Goal: Task Accomplishment & Management: Use online tool/utility

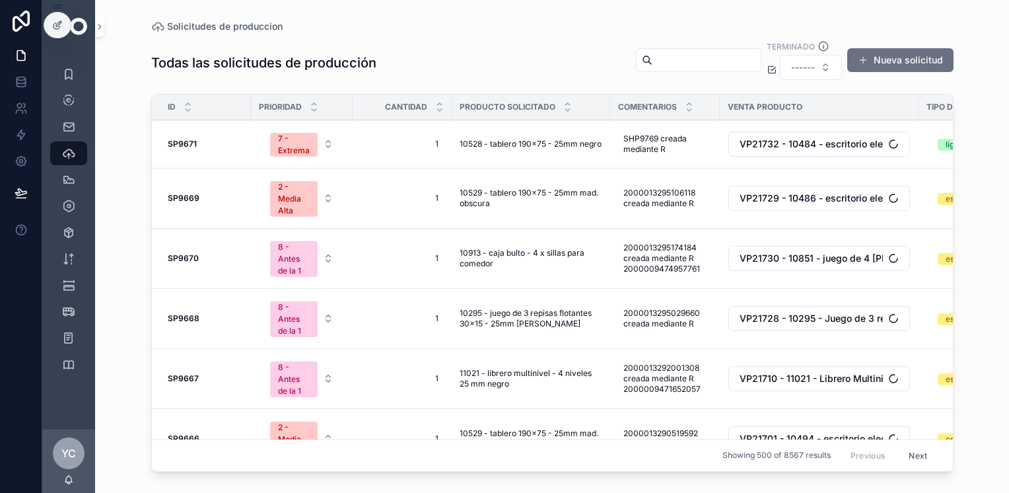
click at [653, 65] on input "scrollable content" at bounding box center [707, 60] width 108 height 18
drag, startPoint x: 72, startPoint y: 72, endPoint x: 81, endPoint y: 73, distance: 9.3
click at [73, 72] on icon "scrollable content" at bounding box center [68, 73] width 13 height 13
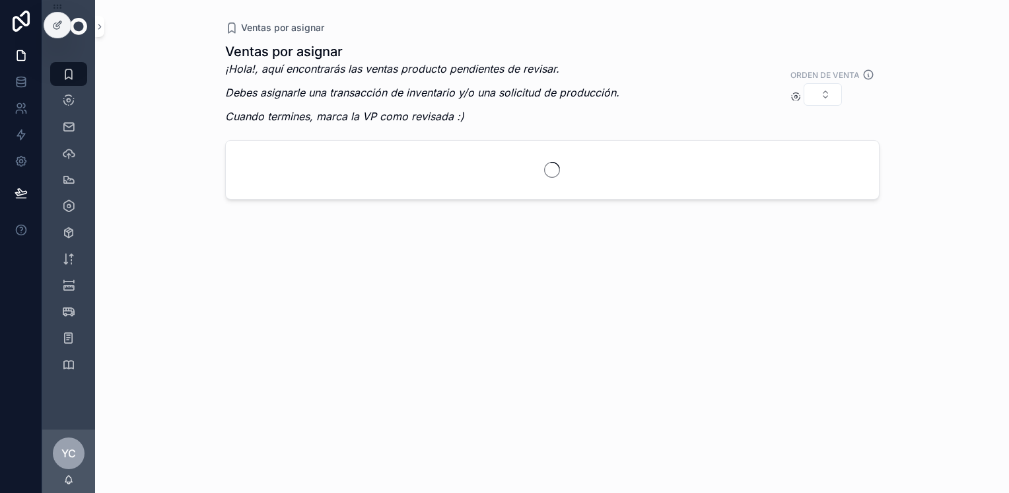
click at [827, 87] on button "Select Button" at bounding box center [823, 94] width 38 height 22
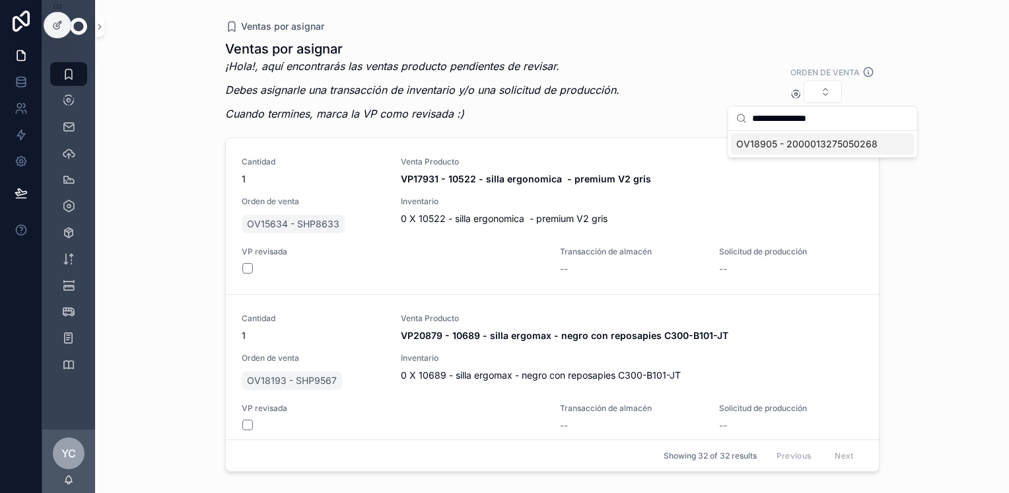
type input "**********"
click at [851, 147] on span "OV18905 - 2000013275050268" at bounding box center [807, 143] width 141 height 13
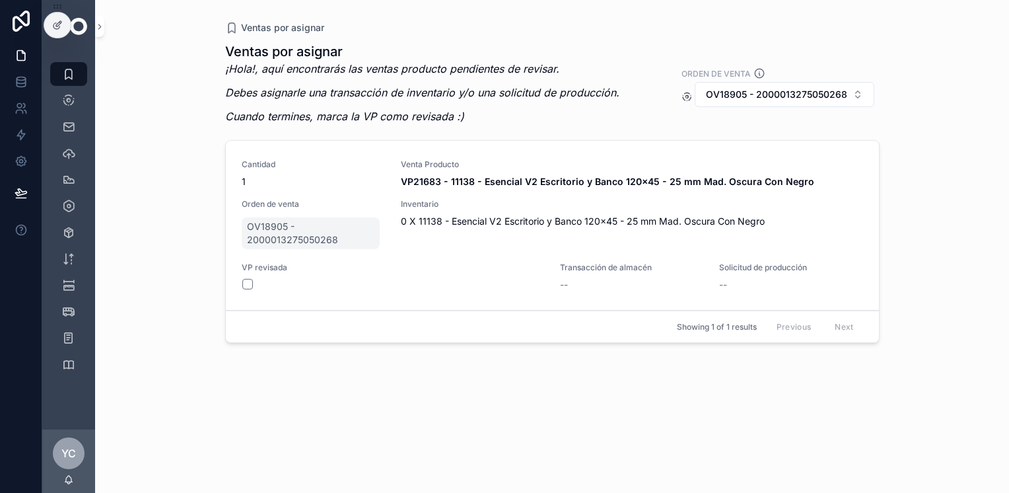
click at [0, 0] on span "Solicitud producción" at bounding box center [0, 0] width 0 height 0
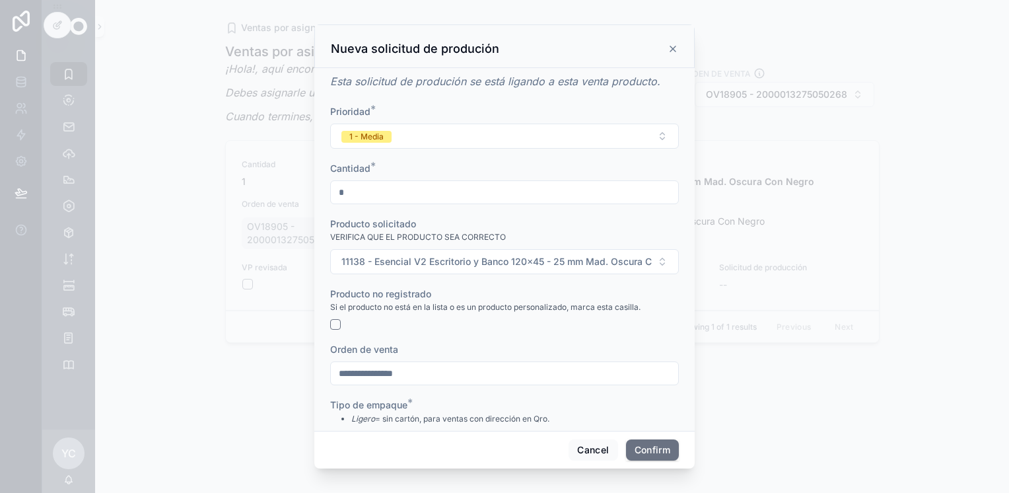
click at [892, 301] on div at bounding box center [504, 246] width 1009 height 493
click at [600, 451] on button "Cancel" at bounding box center [593, 449] width 49 height 21
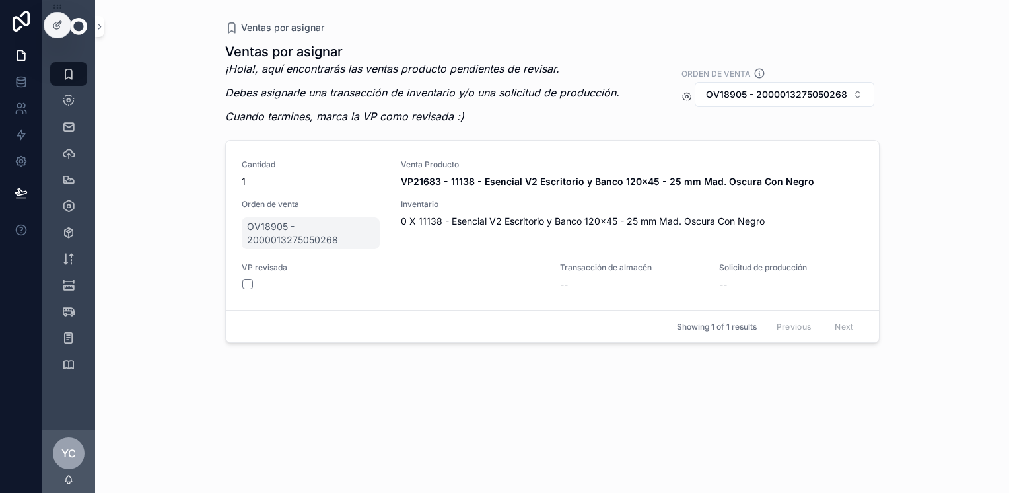
click at [0, 0] on span "Solicitud producción" at bounding box center [0, 0] width 0 height 0
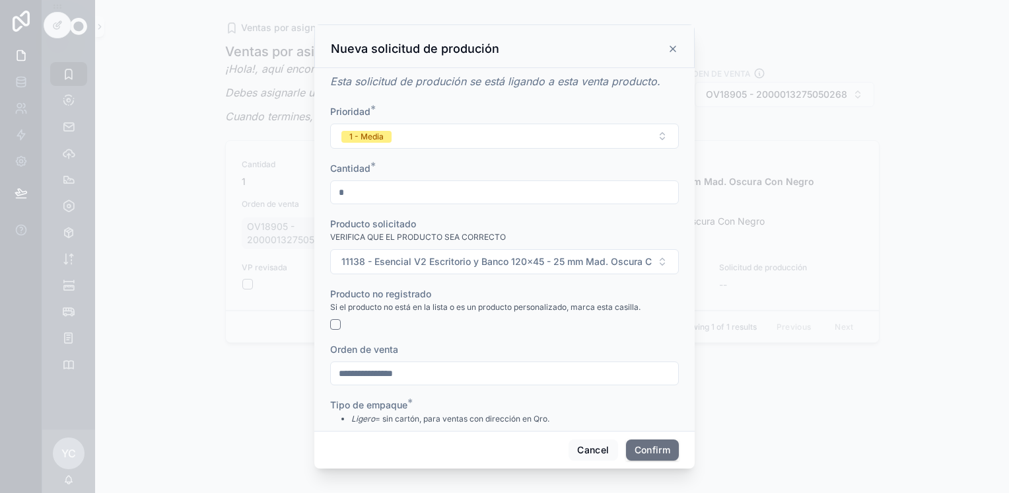
click at [421, 139] on button "1 - Media" at bounding box center [504, 136] width 349 height 25
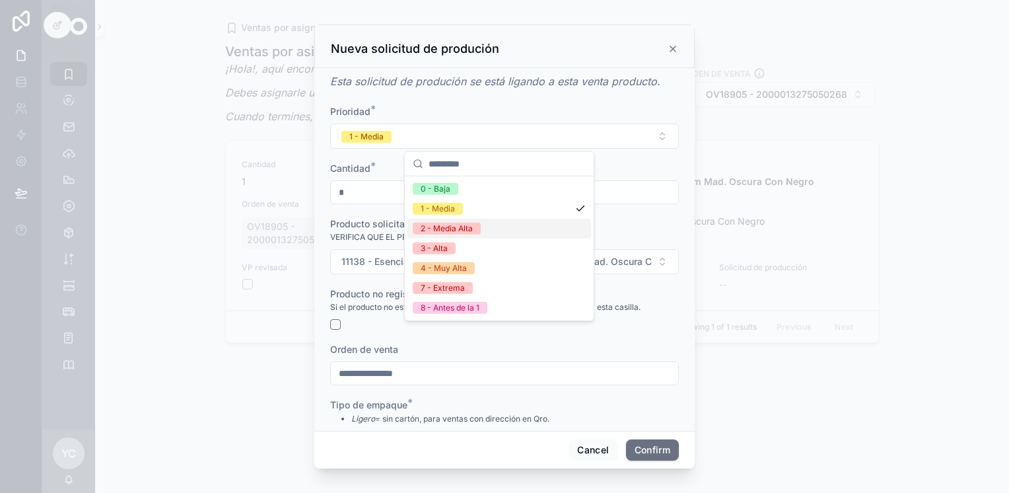
click at [484, 228] on div "2 - Media Alta" at bounding box center [500, 229] width 184 height 20
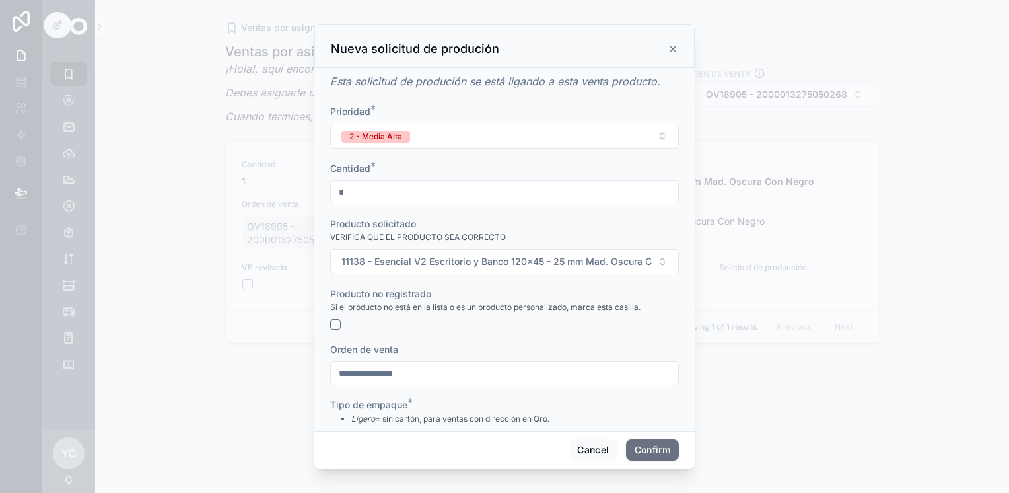
click at [655, 448] on button "Confirm" at bounding box center [652, 449] width 53 height 21
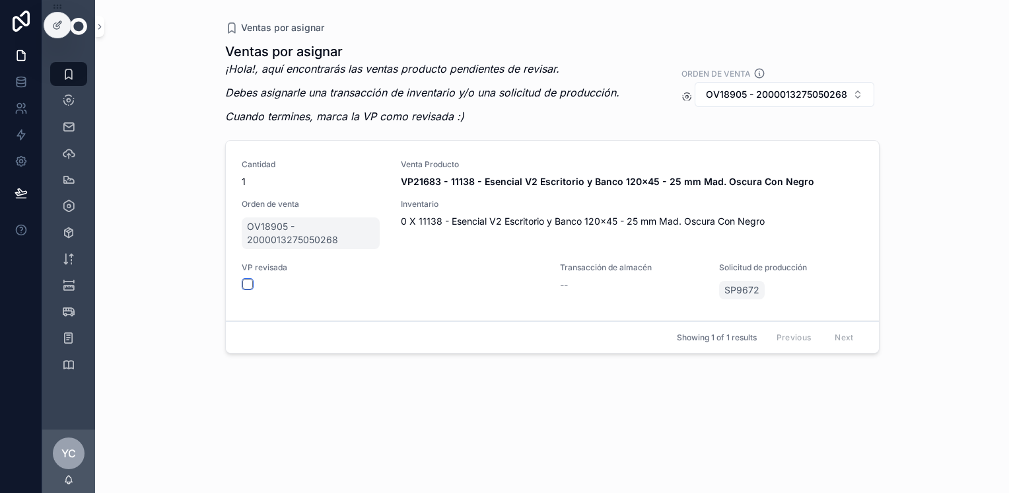
click at [247, 284] on button "scrollable content" at bounding box center [247, 284] width 11 height 11
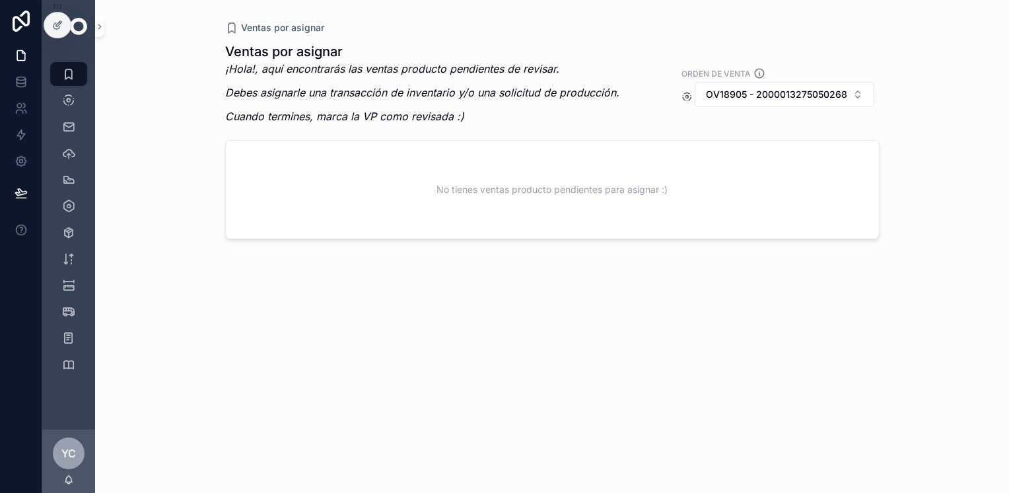
click at [791, 94] on span "OV18905 - 2000013275050268" at bounding box center [776, 94] width 141 height 13
type input "**********"
click at [778, 150] on span "OV18884 - 2000013282175692" at bounding box center [769, 147] width 141 height 13
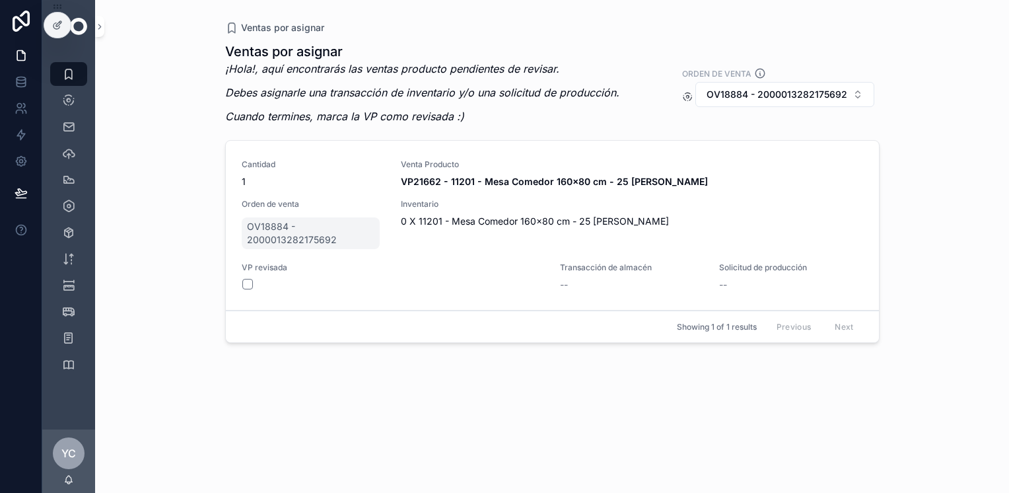
click at [0, 0] on span "Solicitud producción" at bounding box center [0, 0] width 0 height 0
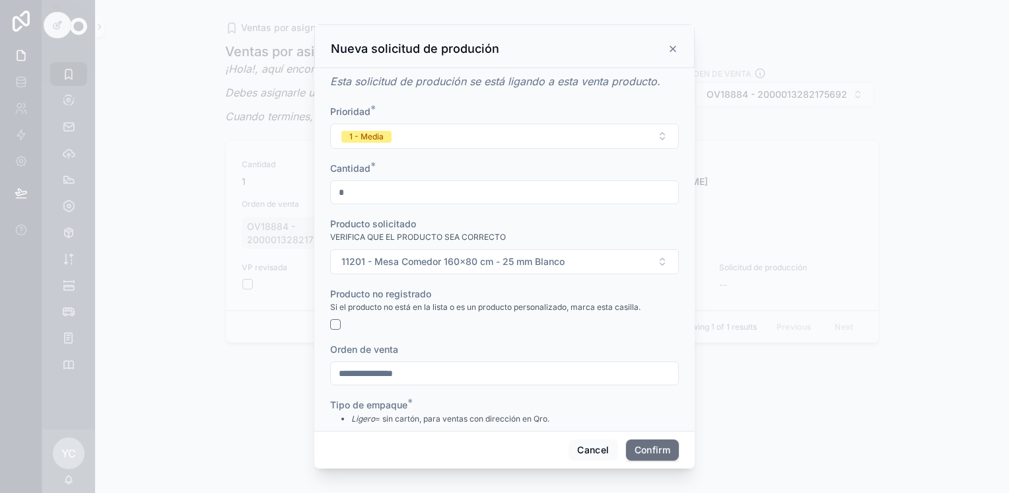
click at [403, 130] on button "1 - Media" at bounding box center [504, 136] width 349 height 25
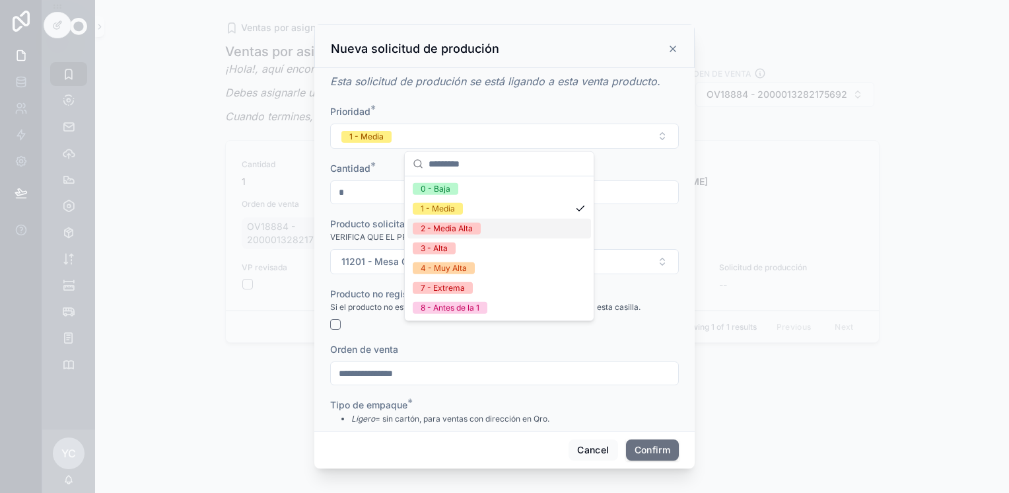
click at [469, 228] on div "2 - Media Alta" at bounding box center [447, 229] width 52 height 12
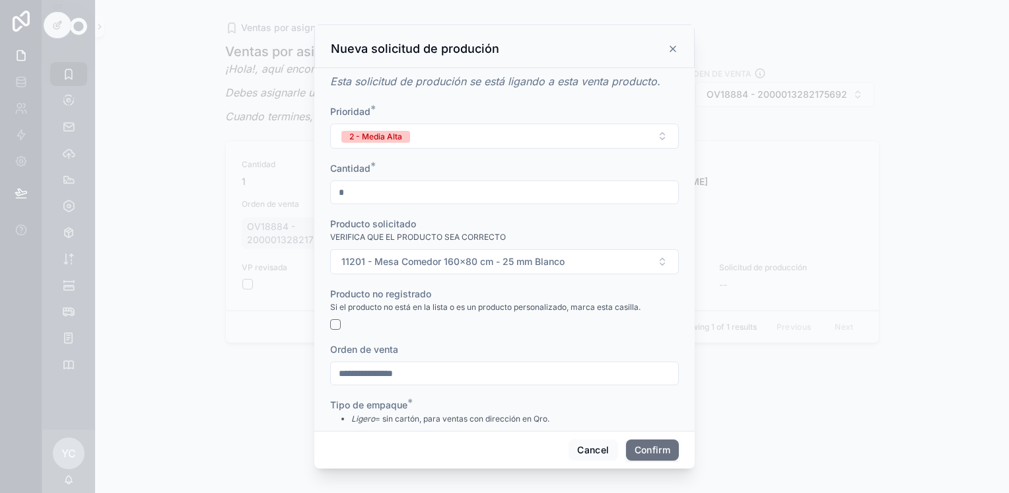
click at [663, 453] on button "Confirm" at bounding box center [652, 449] width 53 height 21
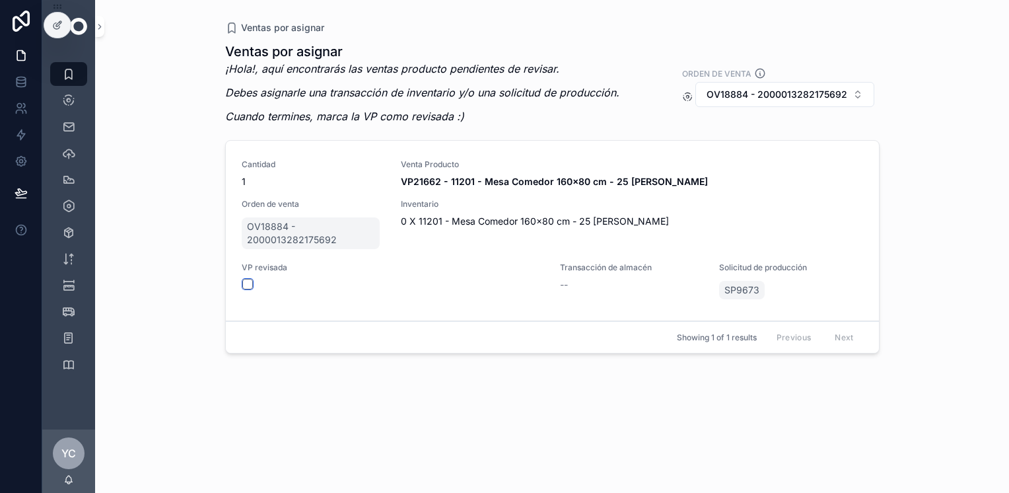
click at [246, 286] on button "scrollable content" at bounding box center [247, 284] width 11 height 11
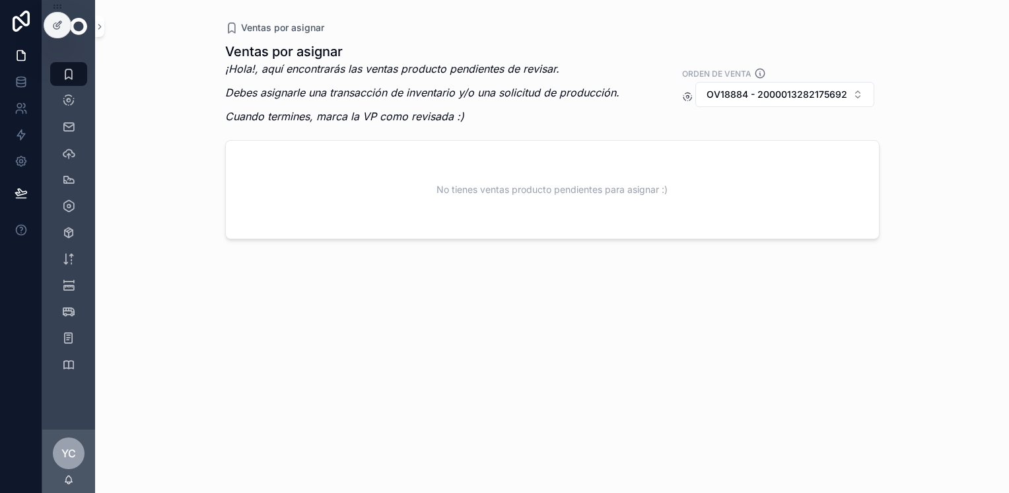
click at [783, 101] on button "OV18884 - 2000013282175692" at bounding box center [785, 94] width 179 height 25
type input "**********"
click at [805, 151] on span "OV18868 - 2000013278784254" at bounding box center [771, 147] width 142 height 13
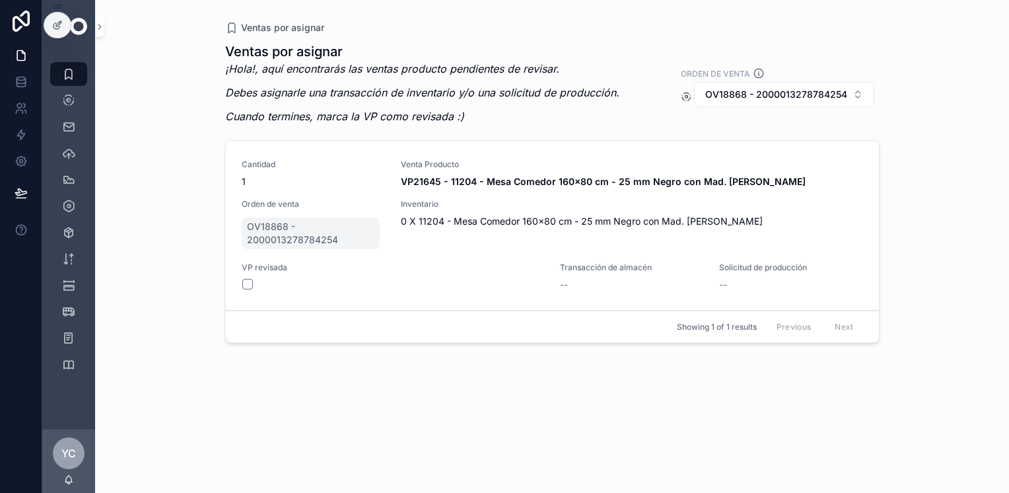
click at [0, 0] on span "Solicitud producción" at bounding box center [0, 0] width 0 height 0
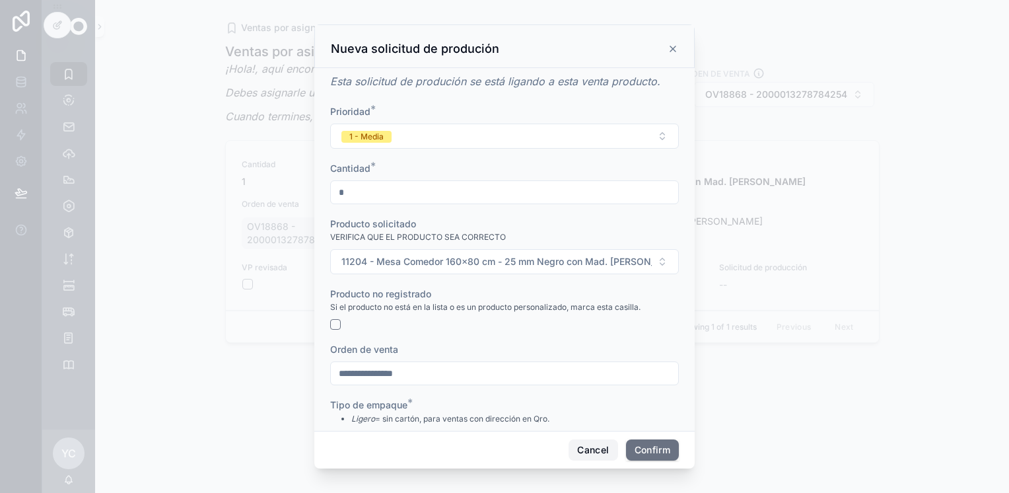
click at [597, 454] on button "Cancel" at bounding box center [593, 449] width 49 height 21
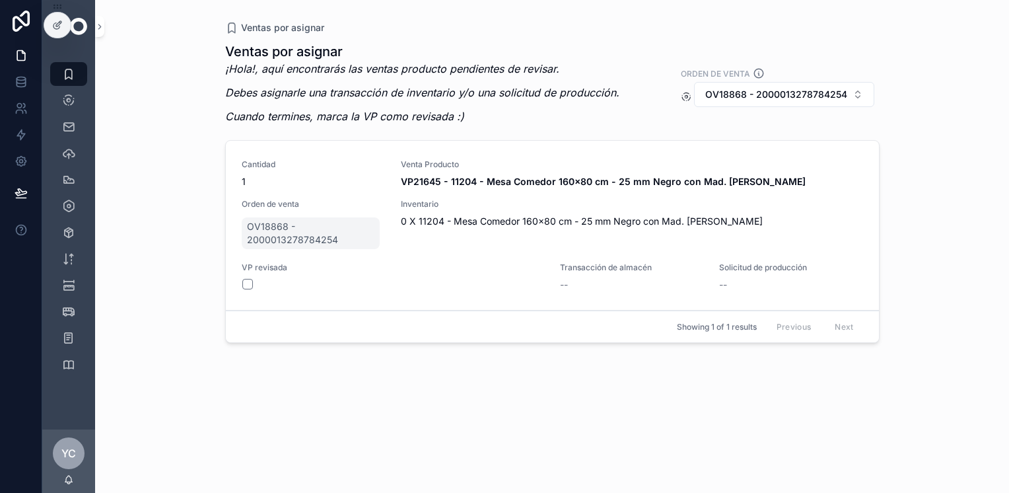
click at [779, 89] on span "OV18868 - 2000013278784254" at bounding box center [776, 94] width 142 height 13
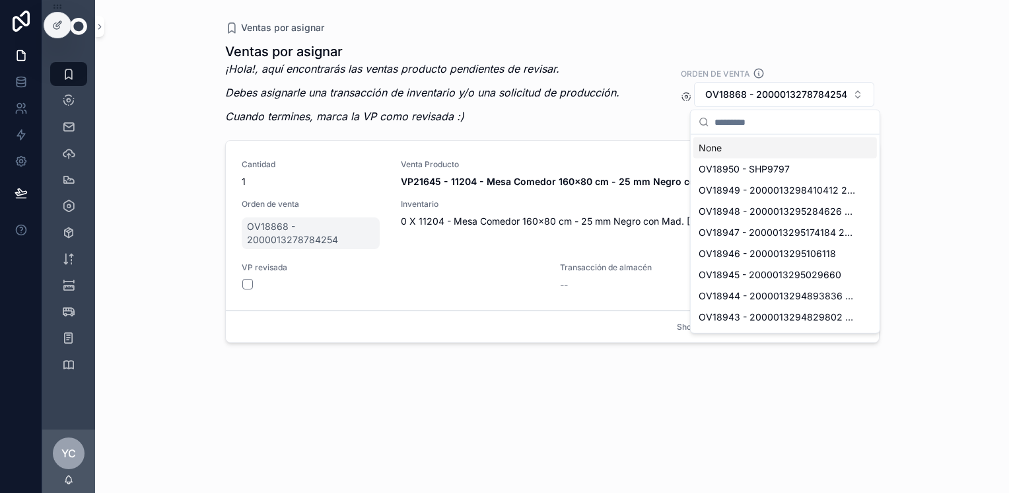
click at [725, 155] on div "None" at bounding box center [786, 147] width 184 height 21
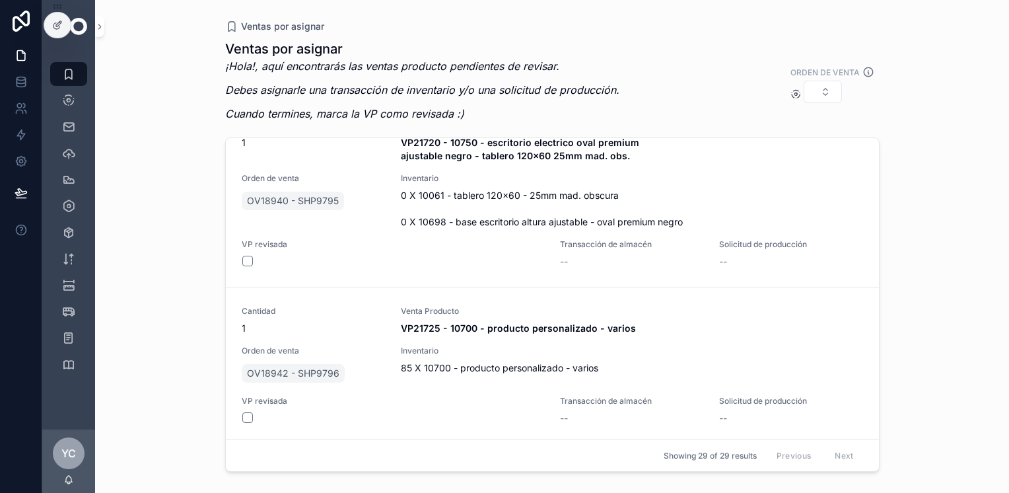
scroll to position [4314, 0]
click at [0, 0] on span "Solicitud producción" at bounding box center [0, 0] width 0 height 0
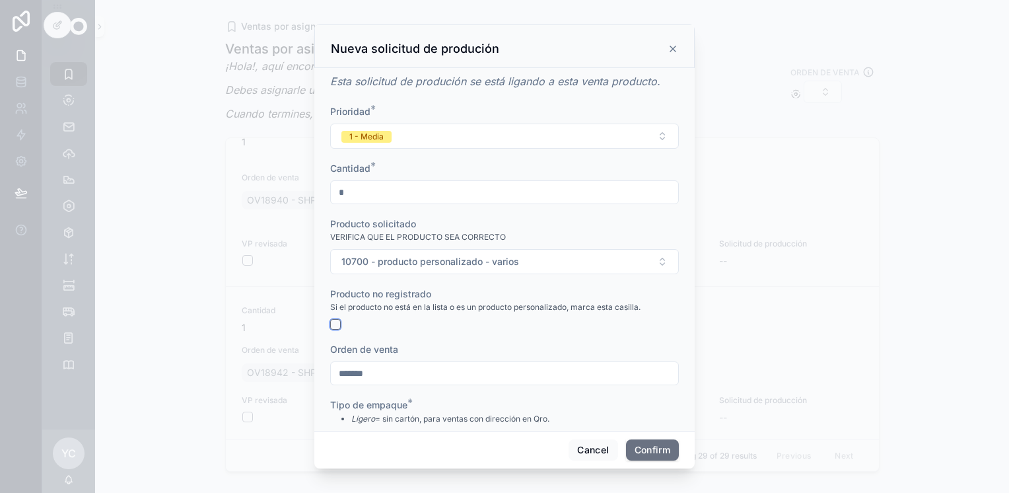
click at [333, 323] on button "button" at bounding box center [335, 324] width 11 height 11
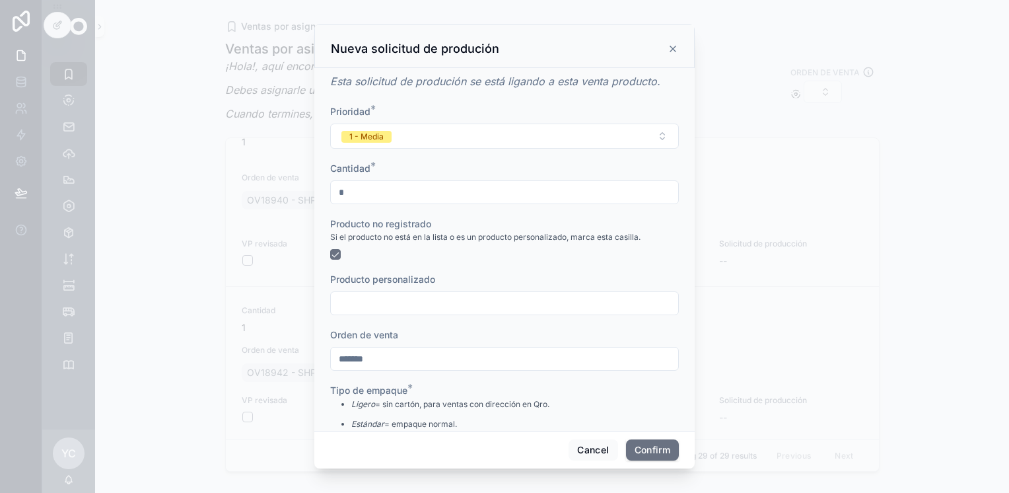
click at [380, 307] on input "text" at bounding box center [504, 303] width 347 height 18
type input "**********"
click at [655, 443] on button "Confirm" at bounding box center [652, 449] width 53 height 21
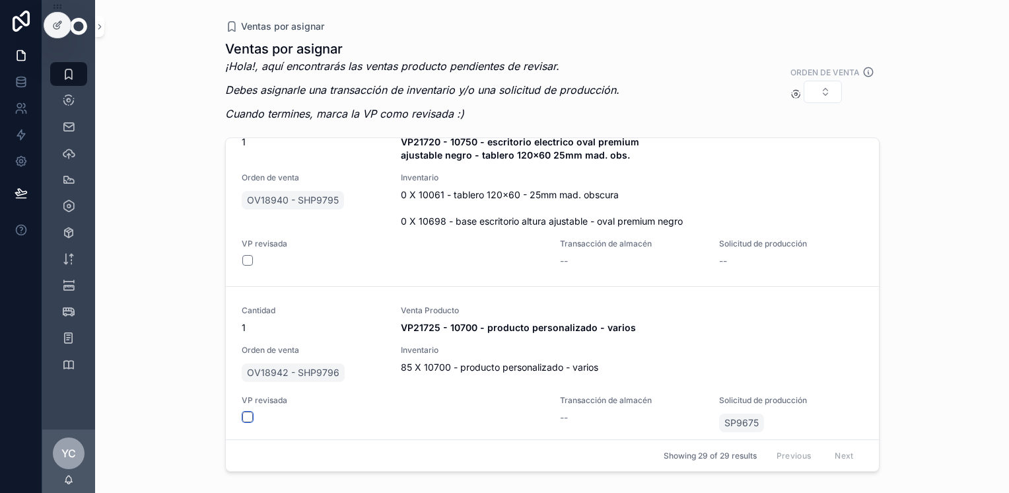
click at [246, 413] on button "scrollable content" at bounding box center [247, 417] width 11 height 11
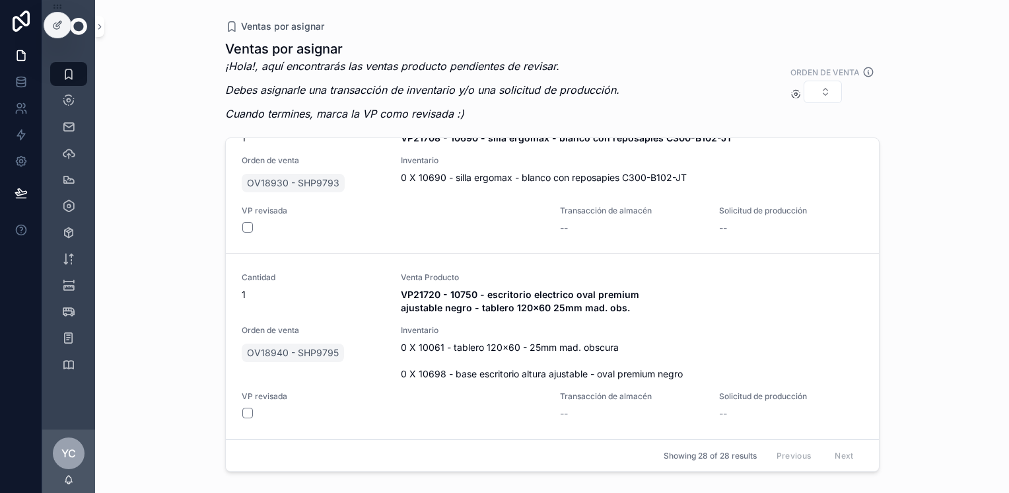
scroll to position [4158, 0]
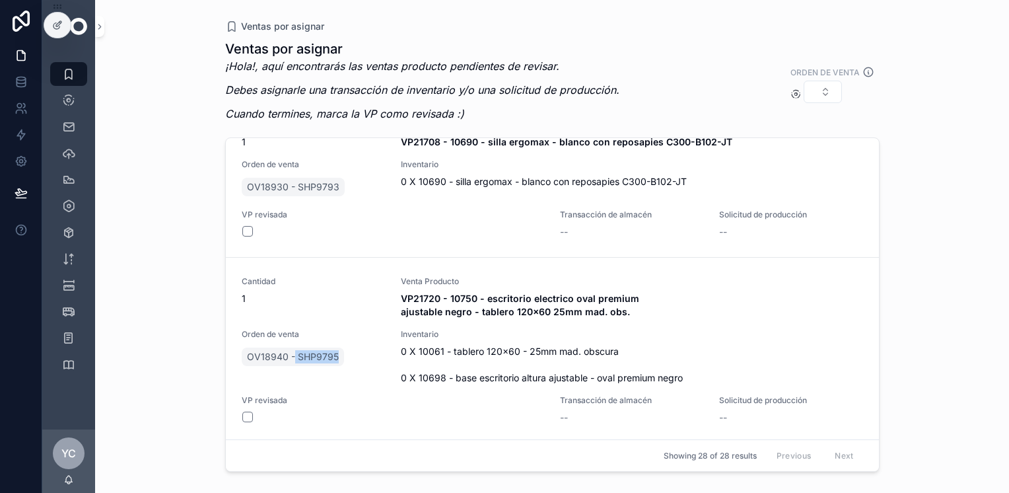
drag, startPoint x: 345, startPoint y: 361, endPoint x: 293, endPoint y: 362, distance: 52.2
click at [293, 362] on div "OV18940 - SHP9795" at bounding box center [296, 357] width 108 height 24
copy span "SHP9795"
click at [844, 81] on div "Orden de venta" at bounding box center [833, 84] width 84 height 37
drag, startPoint x: 844, startPoint y: 81, endPoint x: 821, endPoint y: 92, distance: 25.1
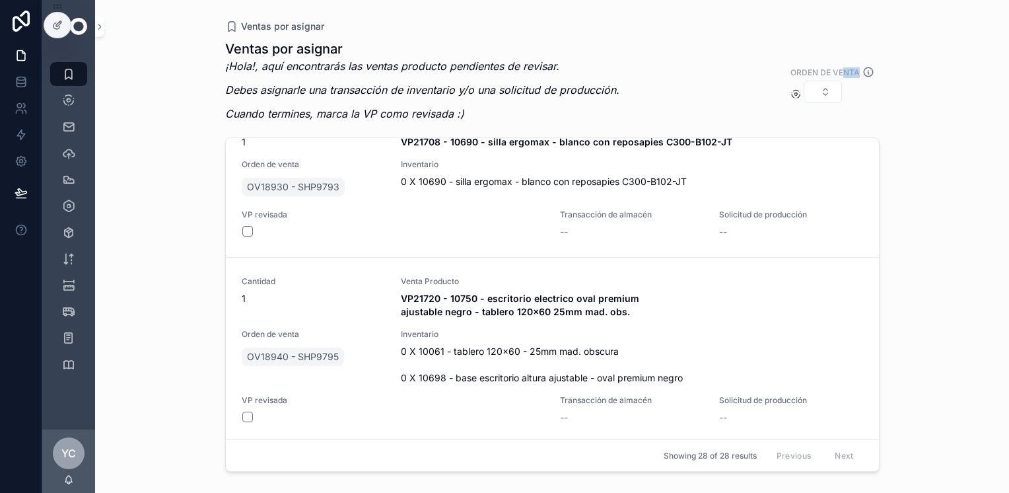
click at [822, 93] on button "Select Button" at bounding box center [823, 92] width 38 height 22
type input "*******"
click at [817, 143] on span "OV18895 - SHP9792" at bounding box center [783, 143] width 92 height 13
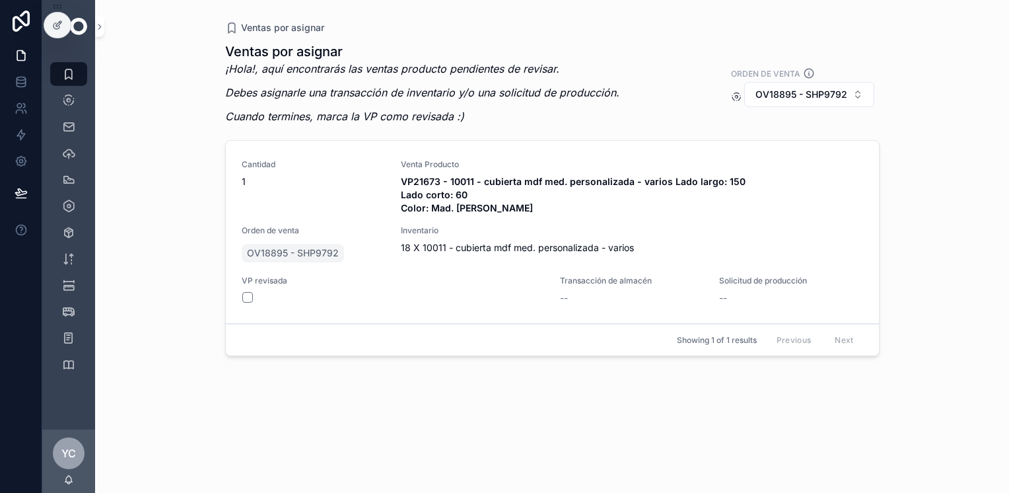
click at [0, 0] on span "Solicitud producción" at bounding box center [0, 0] width 0 height 0
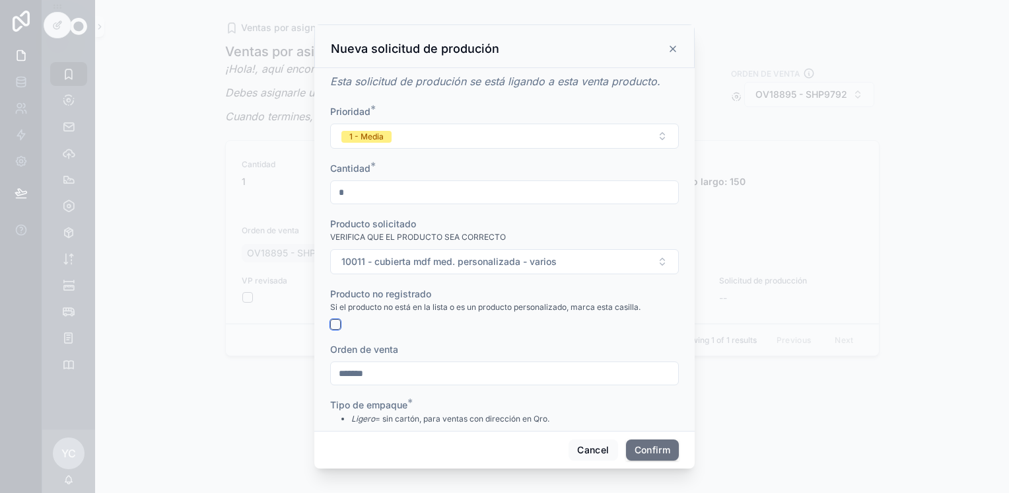
click at [335, 323] on button "button" at bounding box center [335, 324] width 11 height 11
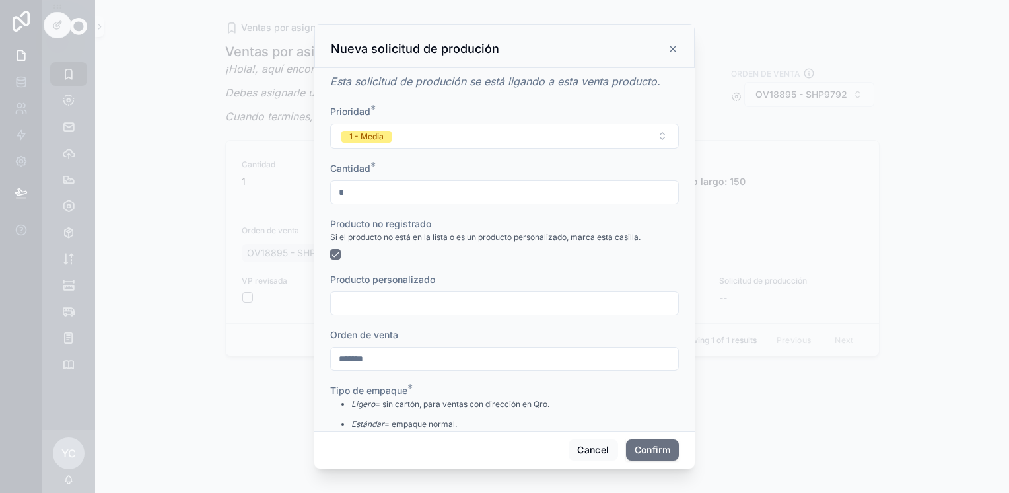
click at [383, 303] on input "text" at bounding box center [504, 303] width 347 height 18
type input "**********"
click at [649, 448] on button "Confirm" at bounding box center [652, 449] width 53 height 21
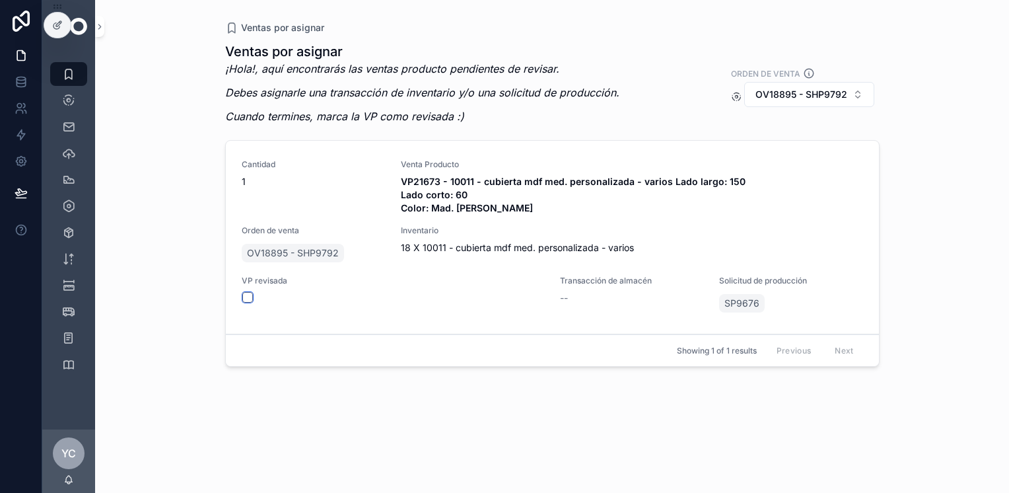
click at [248, 300] on button "scrollable content" at bounding box center [247, 297] width 11 height 11
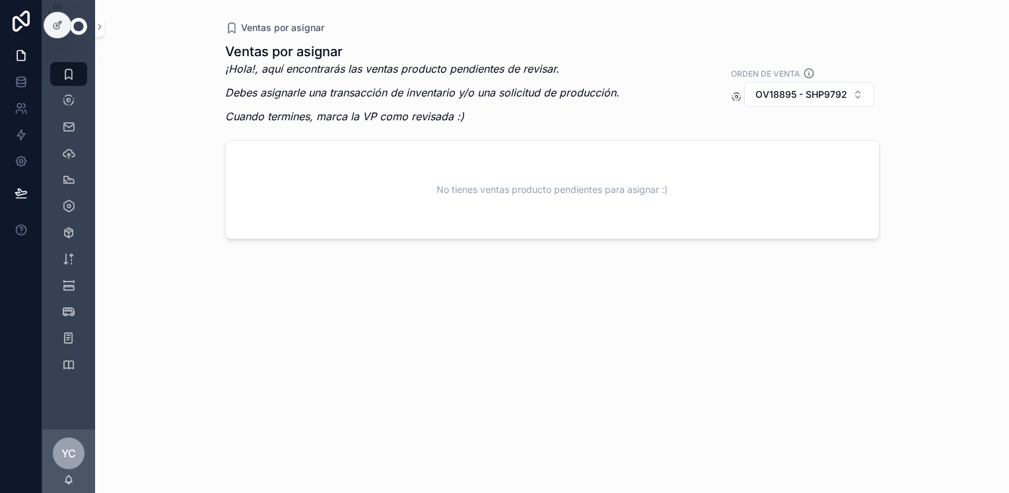
click at [782, 91] on span "OV18895 - SHP9792" at bounding box center [802, 94] width 92 height 13
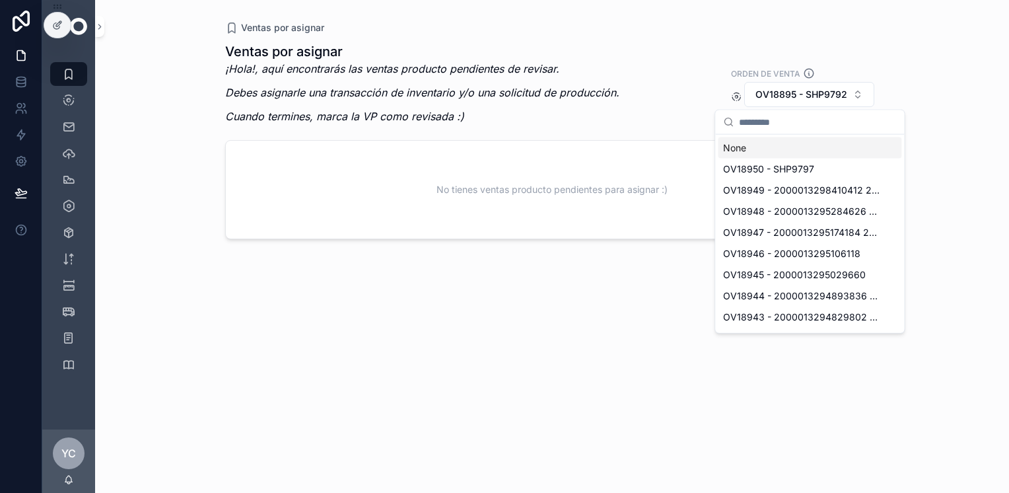
click at [764, 139] on div "None" at bounding box center [810, 147] width 184 height 21
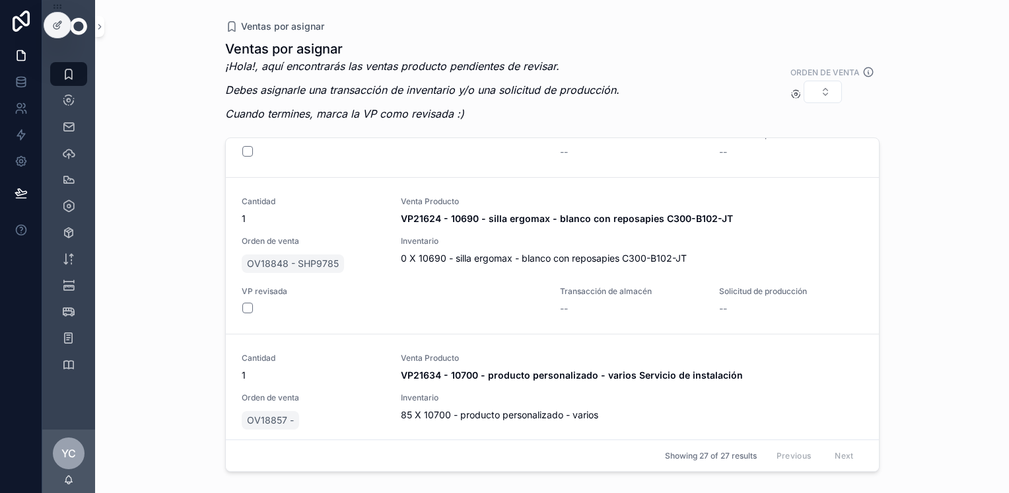
scroll to position [3634, 0]
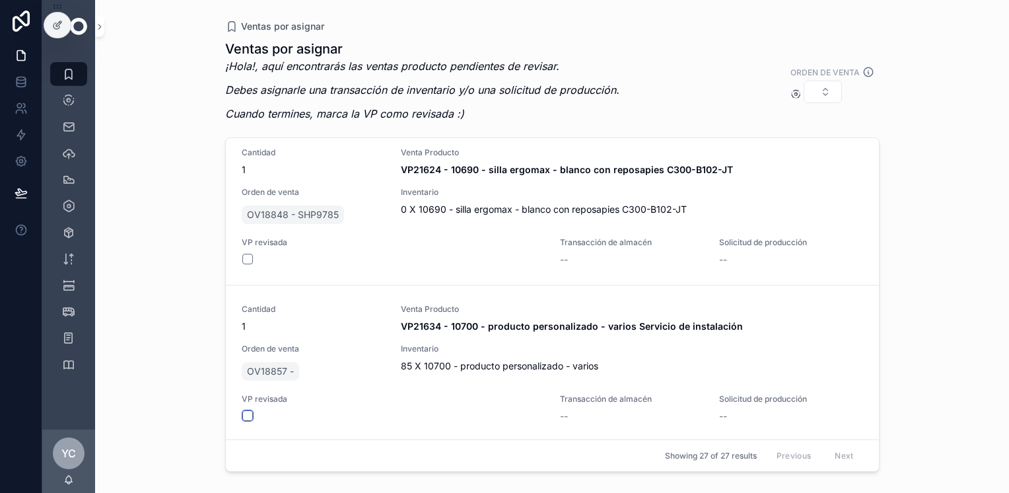
click at [245, 414] on button "scrollable content" at bounding box center [247, 415] width 11 height 11
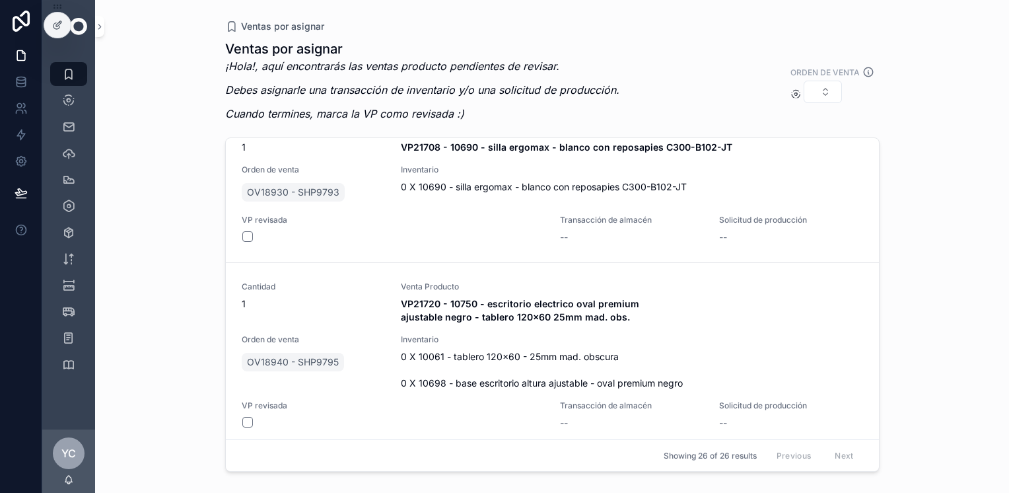
scroll to position [3818, 0]
